Goal: Task Accomplishment & Management: Manage account settings

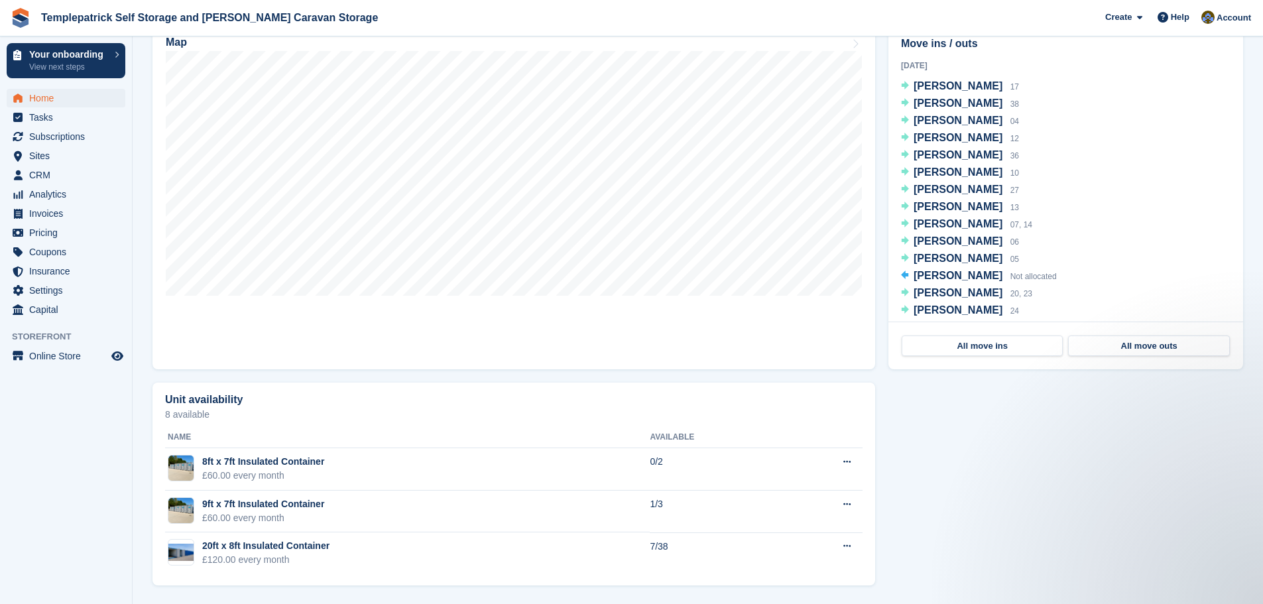
scroll to position [553, 0]
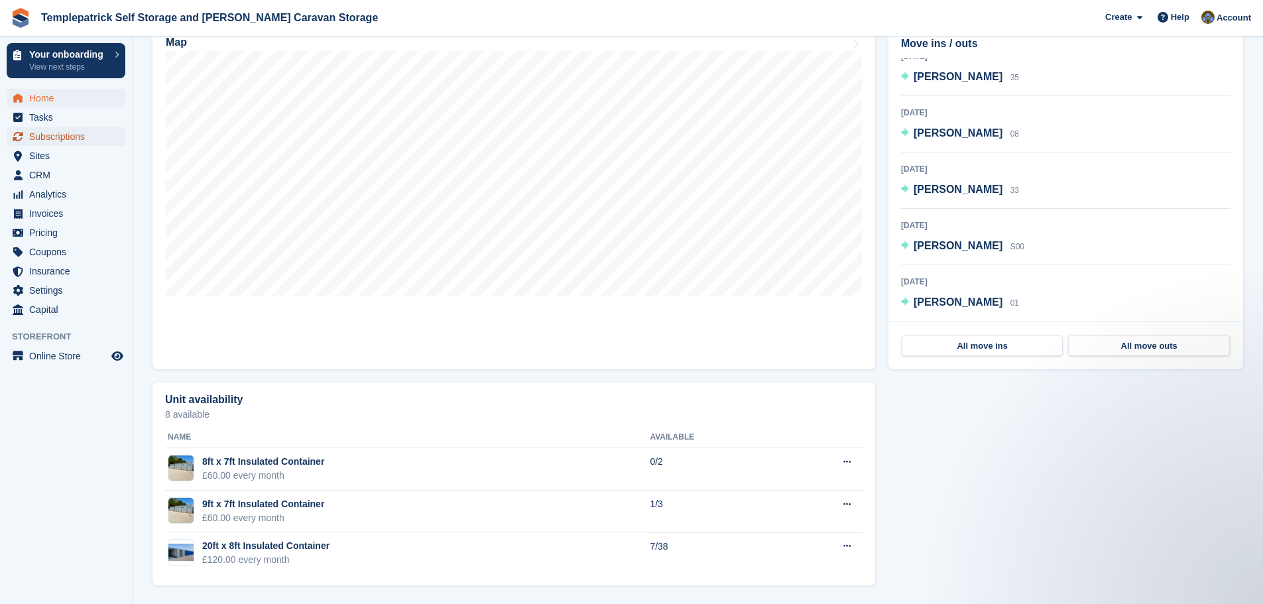
click at [65, 137] on span "Subscriptions" at bounding box center [69, 136] width 80 height 19
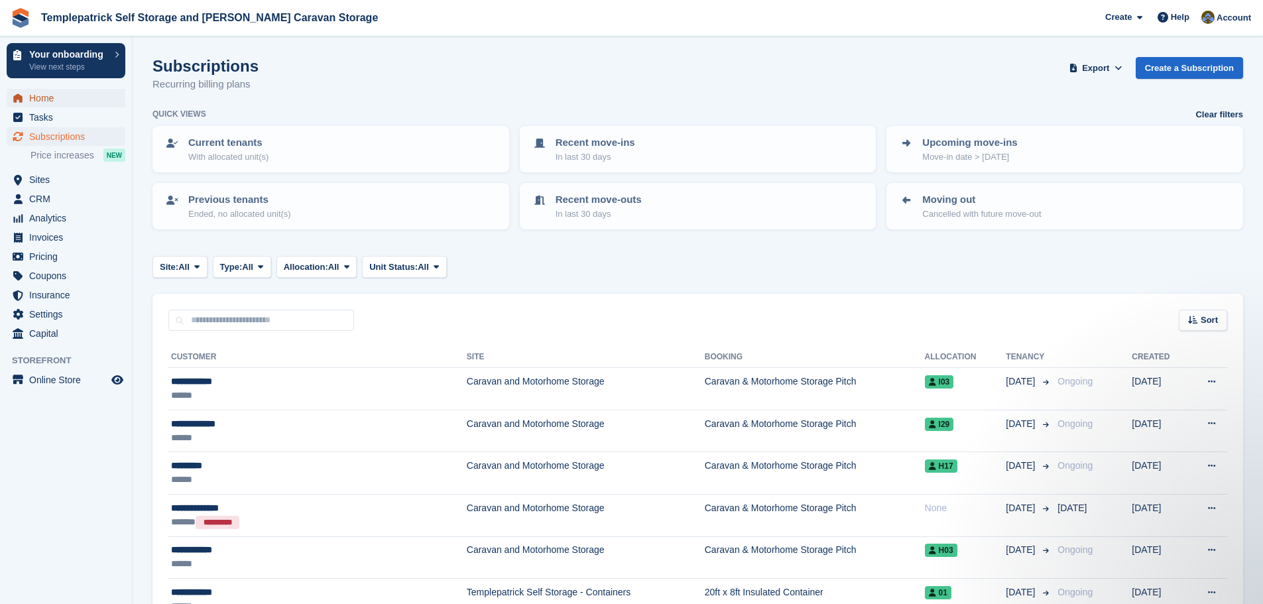
click at [49, 99] on span "Home" at bounding box center [69, 98] width 80 height 19
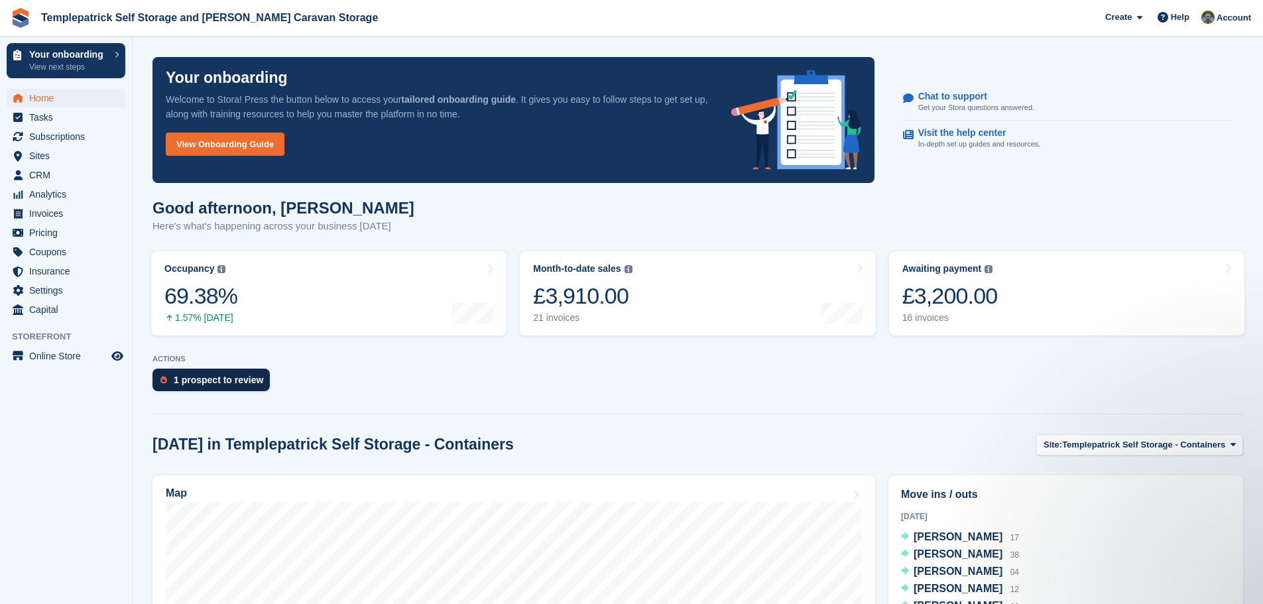
click at [257, 377] on div "1 prospect to review" at bounding box center [219, 380] width 90 height 11
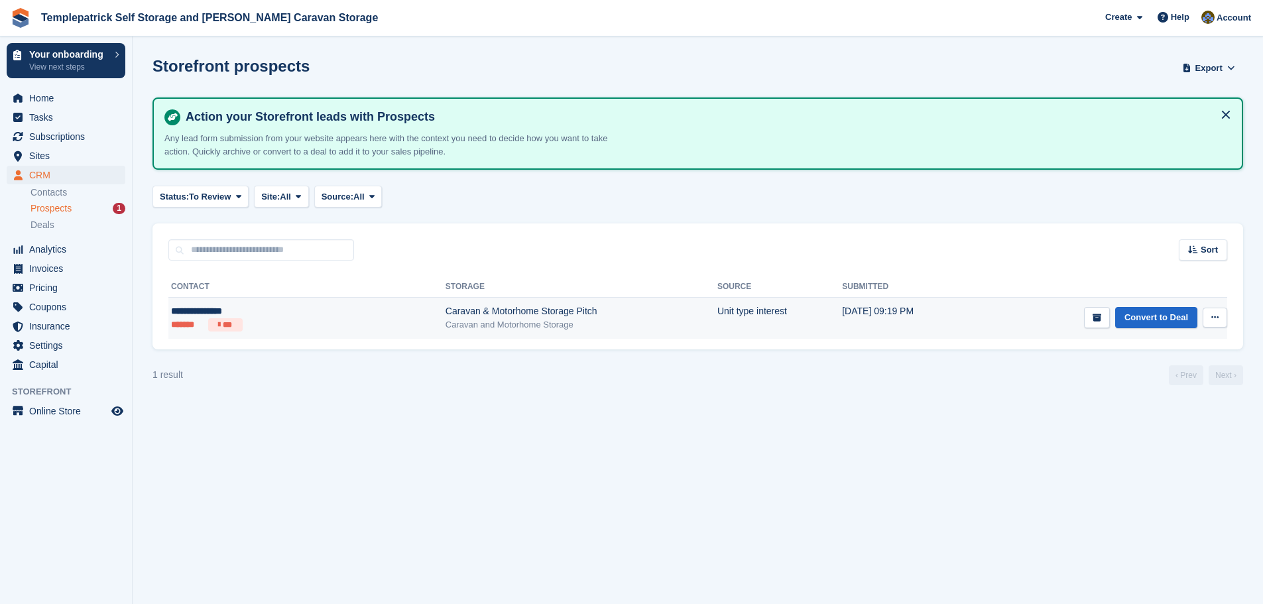
click at [227, 310] on div "**********" at bounding box center [247, 311] width 152 height 14
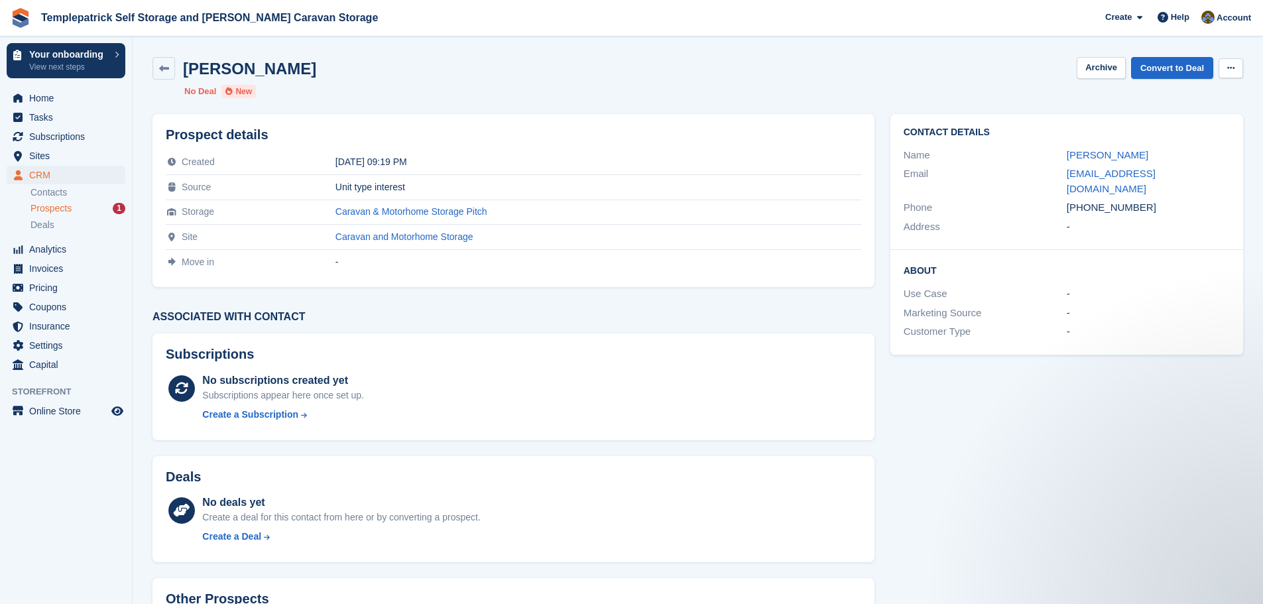
click at [1232, 69] on icon at bounding box center [1230, 68] width 7 height 9
click at [196, 93] on li "No Deal" at bounding box center [200, 91] width 32 height 13
